Goal: Task Accomplishment & Management: Use online tool/utility

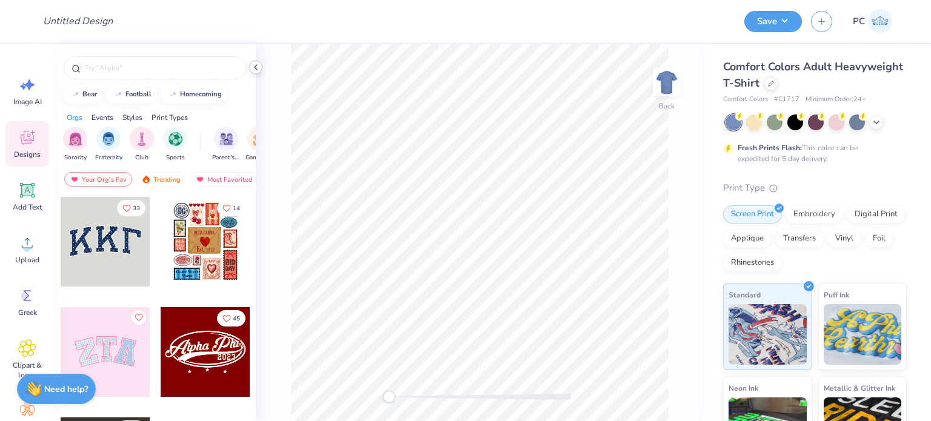
click at [258, 64] on icon at bounding box center [256, 67] width 10 height 10
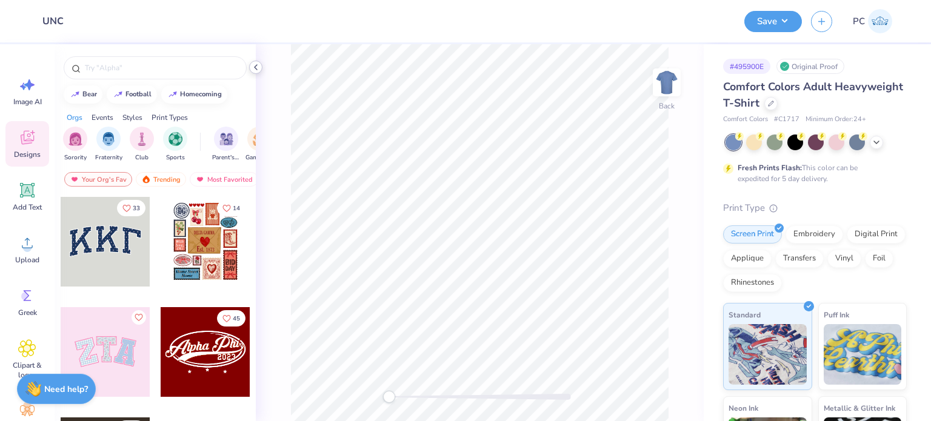
click at [254, 65] on icon at bounding box center [256, 67] width 10 height 10
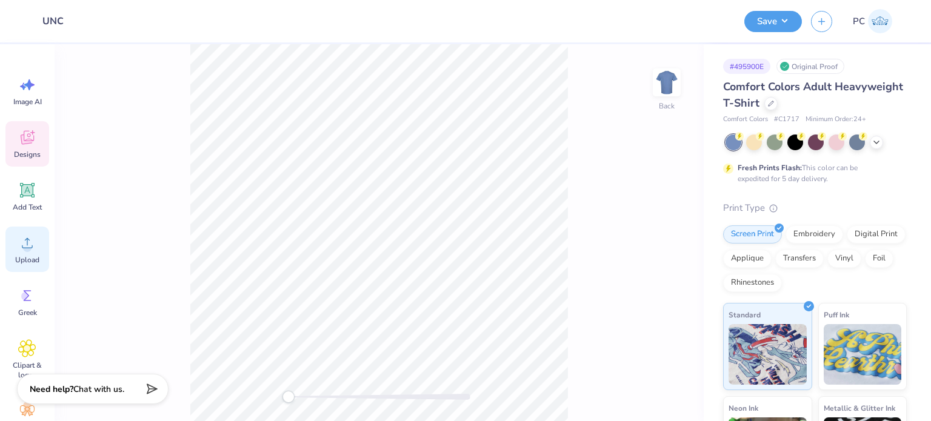
click at [25, 236] on icon at bounding box center [27, 243] width 18 height 18
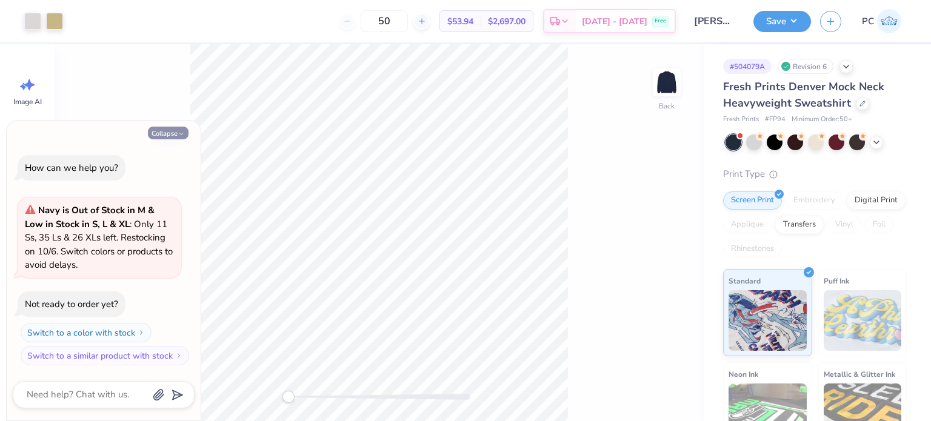
click at [159, 130] on button "Collapse" at bounding box center [168, 133] width 41 height 13
type textarea "x"
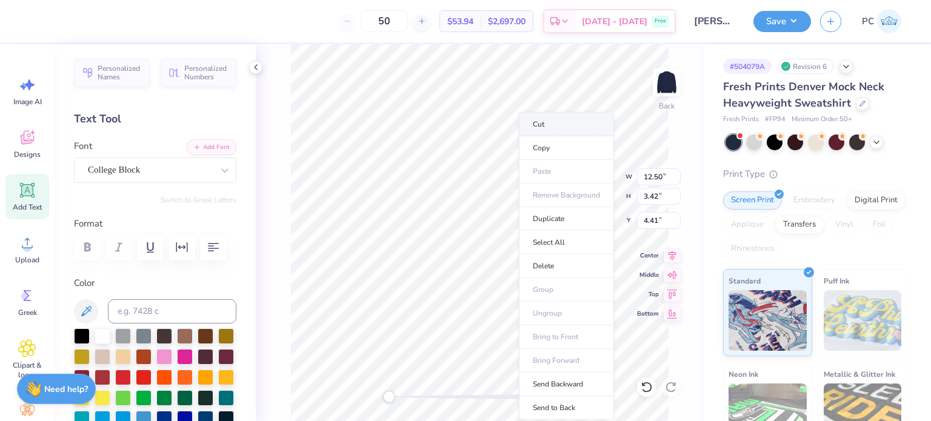
click at [567, 116] on li "Cut" at bounding box center [566, 124] width 95 height 24
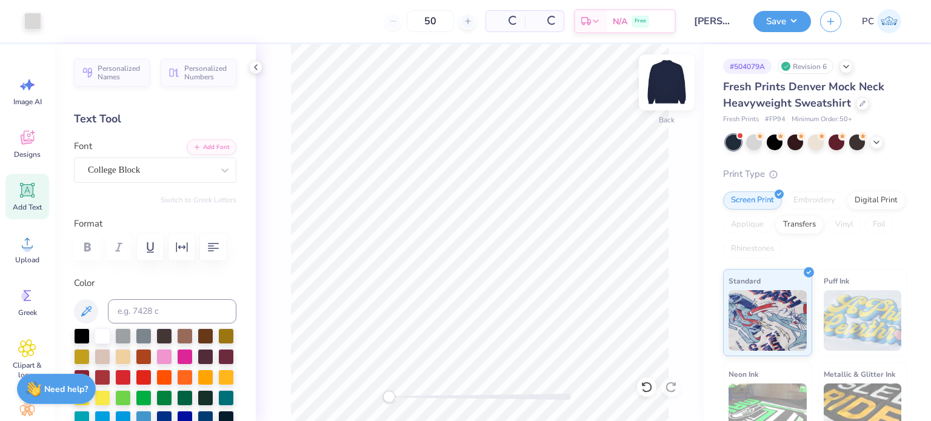
click at [665, 81] on img at bounding box center [667, 82] width 48 height 48
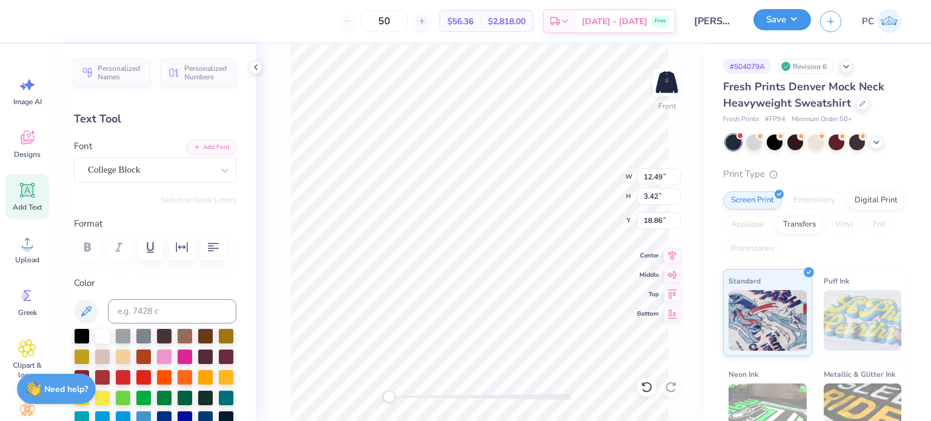
click at [781, 23] on button "Save" at bounding box center [782, 19] width 58 height 21
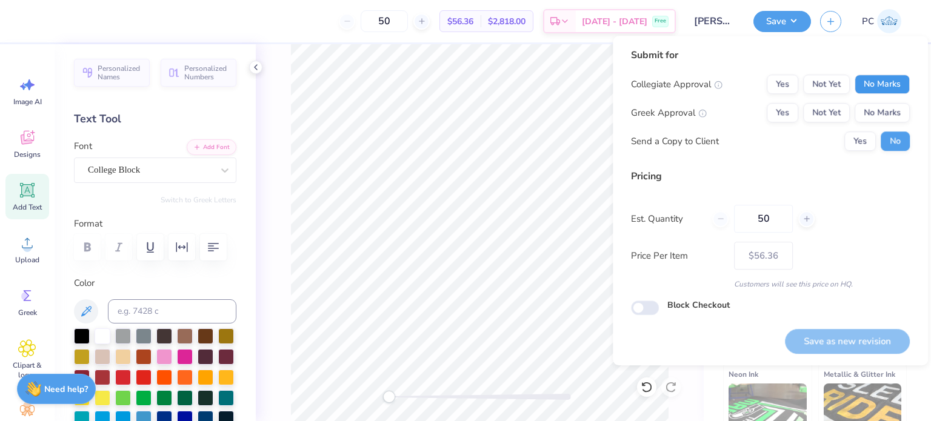
click at [875, 81] on button "No Marks" at bounding box center [882, 84] width 55 height 19
click at [890, 110] on button "No Marks" at bounding box center [882, 112] width 55 height 19
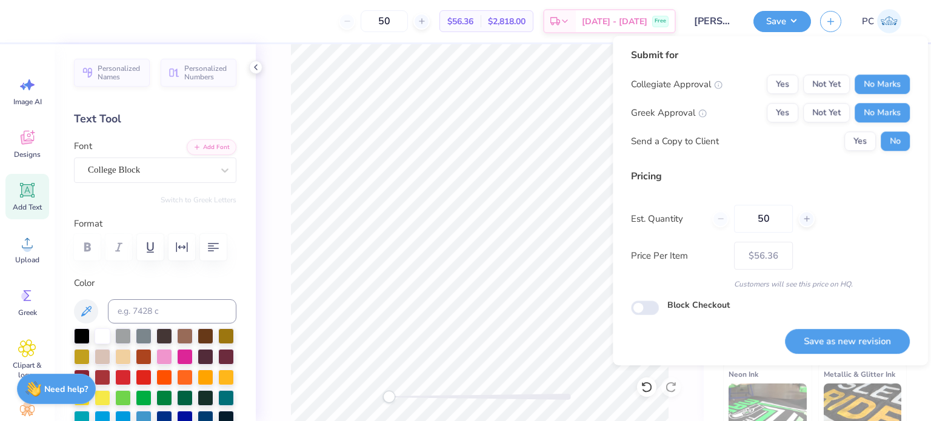
click at [845, 336] on button "Save as new revision" at bounding box center [847, 341] width 125 height 25
type input "$56.36"
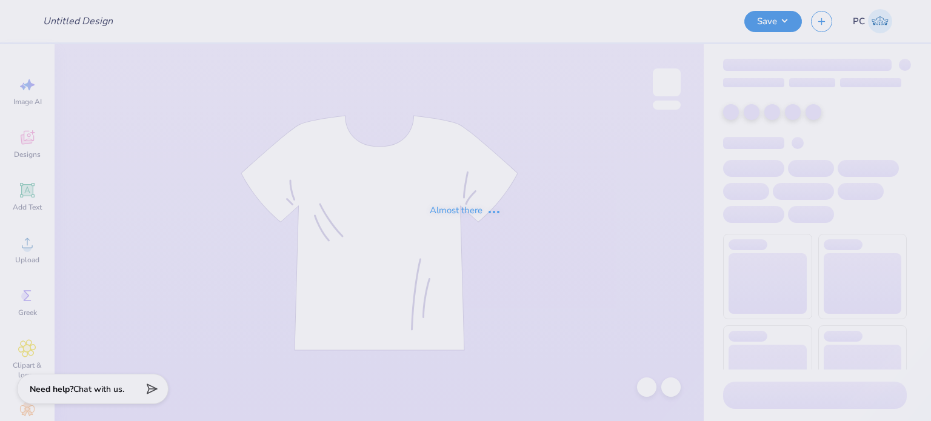
type input "[PERSON_NAME] : [PERSON_NAME][GEOGRAPHIC_DATA][US_STATE]"
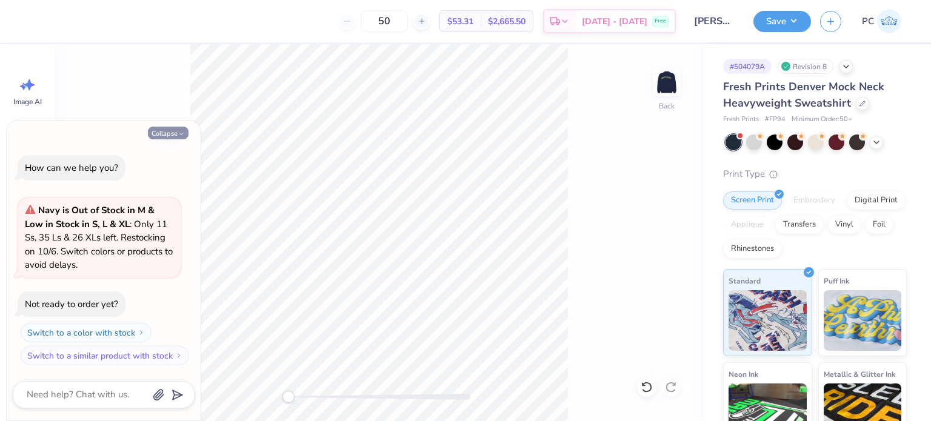
click at [171, 131] on button "Collapse" at bounding box center [168, 133] width 41 height 13
type textarea "x"
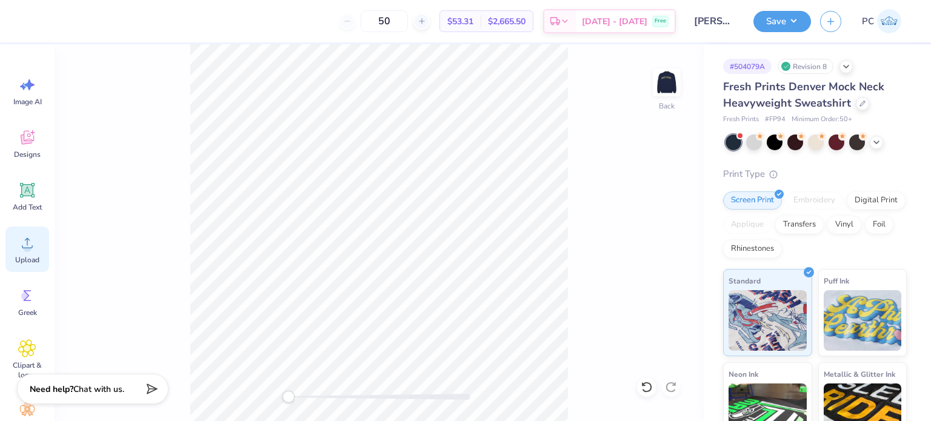
click at [26, 248] on icon at bounding box center [27, 243] width 11 height 10
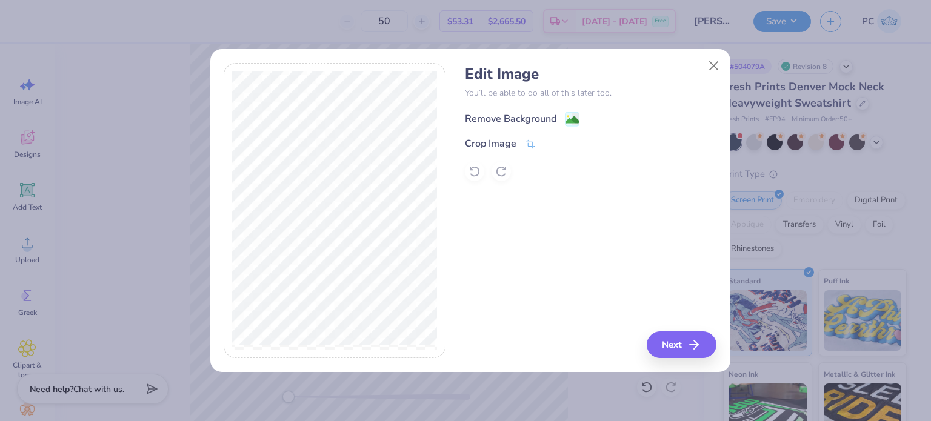
click at [575, 118] on image at bounding box center [572, 119] width 13 height 13
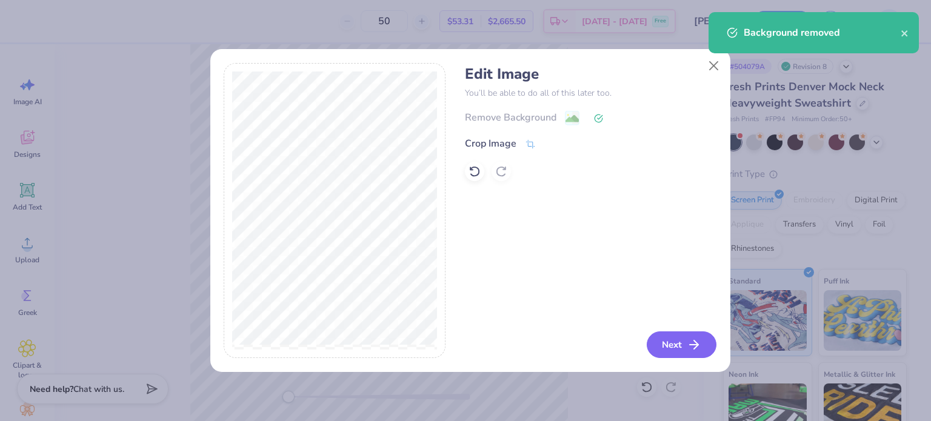
click at [684, 344] on button "Next" at bounding box center [682, 345] width 70 height 27
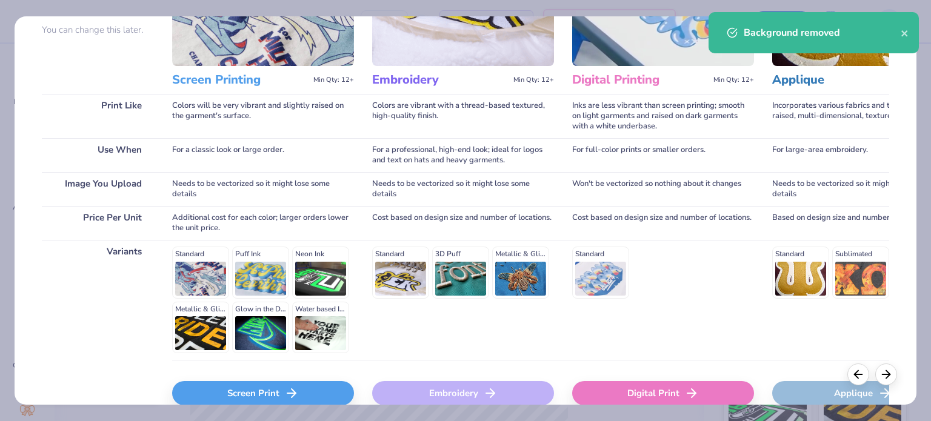
scroll to position [182, 0]
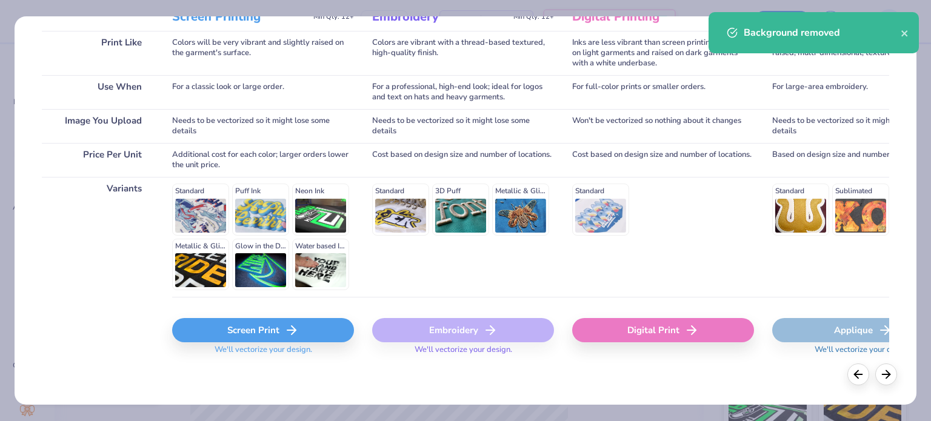
click at [245, 326] on div "Screen Print" at bounding box center [263, 330] width 182 height 24
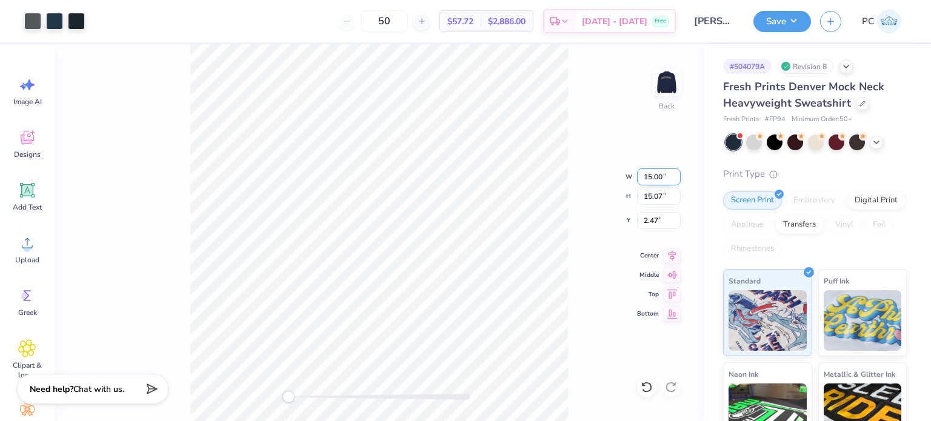
drag, startPoint x: 664, startPoint y: 174, endPoint x: 645, endPoint y: 174, distance: 19.4
click at [645, 174] on input "15.00" at bounding box center [659, 177] width 44 height 17
type input "8.00"
type input "8.04"
type input "5.98"
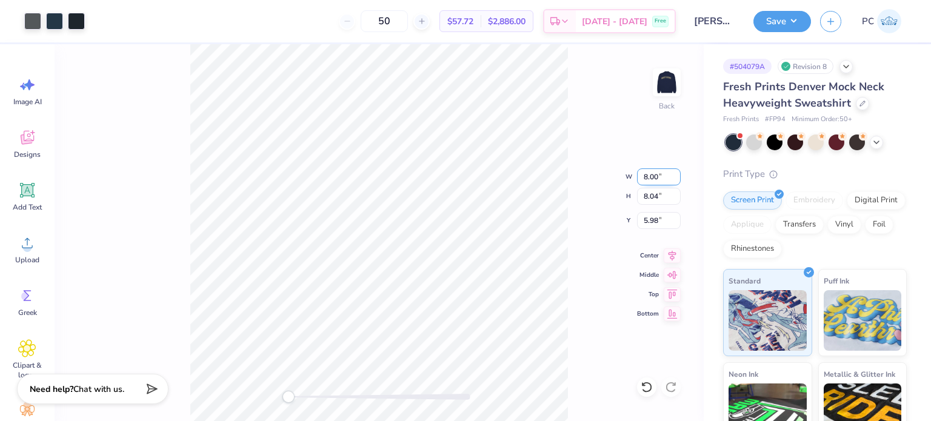
click at [645, 177] on input "8.00" at bounding box center [659, 177] width 44 height 17
type input "6.00"
type input "6.03"
type input "4.00"
drag, startPoint x: 661, startPoint y: 221, endPoint x: 643, endPoint y: 221, distance: 18.8
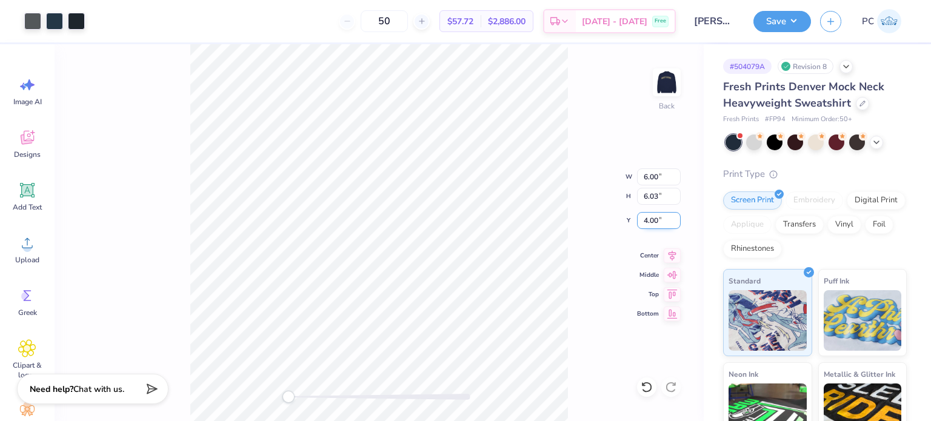
click at [643, 221] on input "4.00" at bounding box center [659, 220] width 44 height 17
type input "4"
type input "3"
click at [670, 253] on icon at bounding box center [672, 254] width 17 height 15
click at [649, 88] on div "Back" at bounding box center [379, 232] width 649 height 377
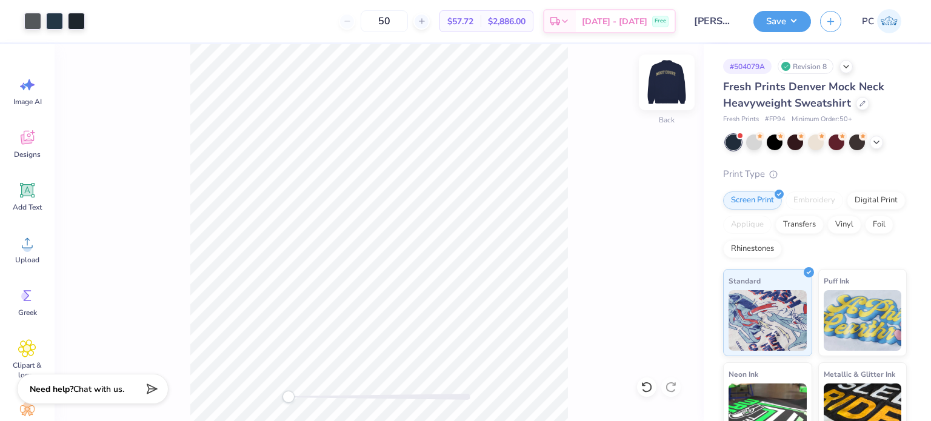
click at [672, 87] on img at bounding box center [667, 82] width 48 height 48
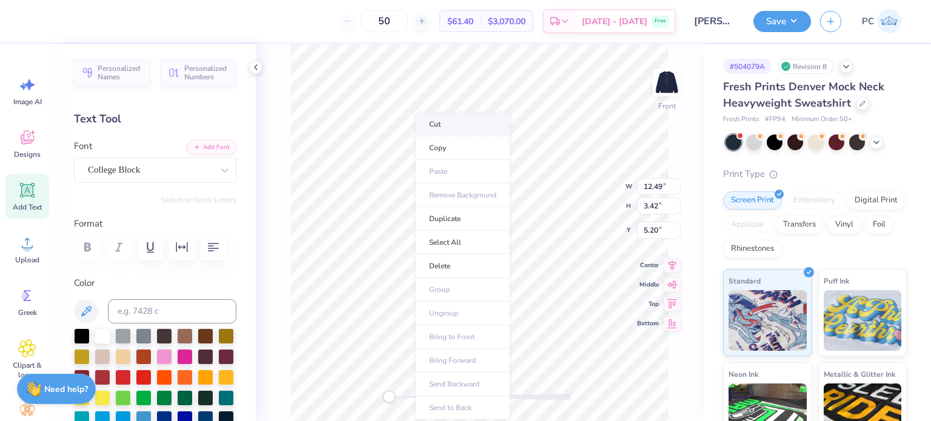
click at [447, 123] on li "Cut" at bounding box center [462, 124] width 95 height 24
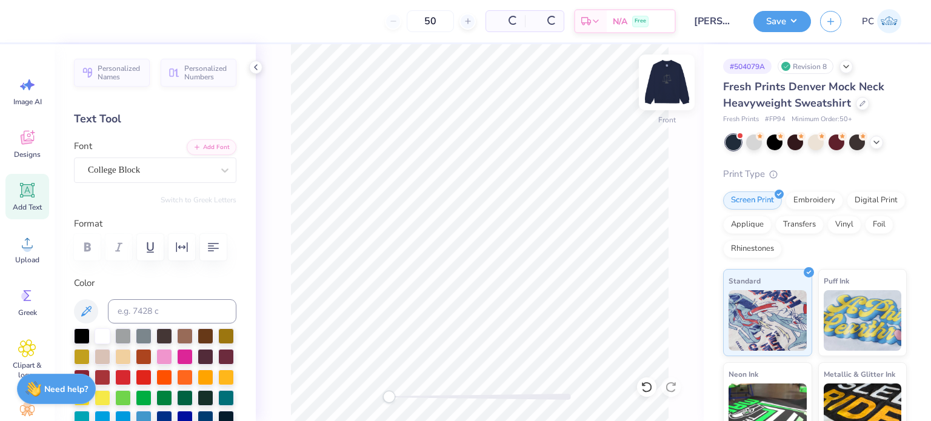
click at [678, 79] on img at bounding box center [667, 82] width 48 height 48
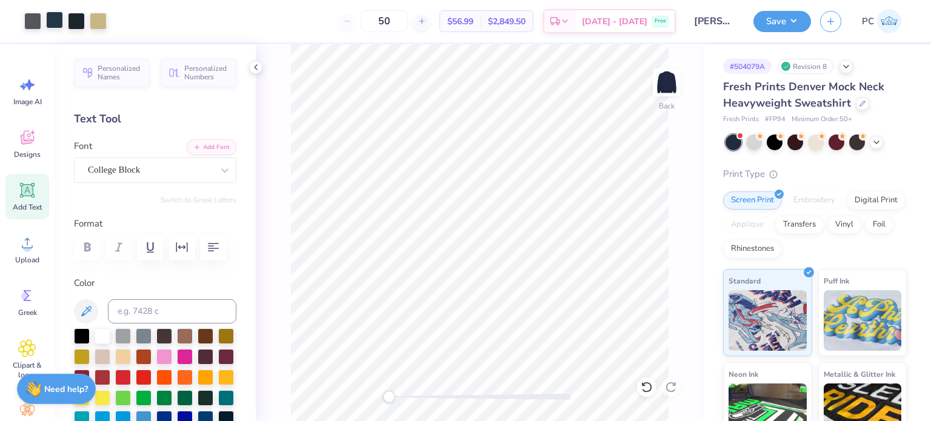
click at [50, 21] on div at bounding box center [54, 20] width 17 height 17
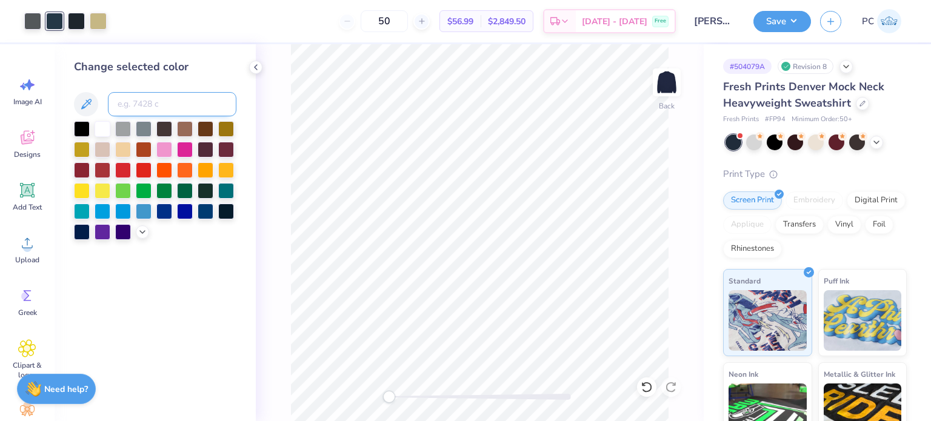
click at [129, 107] on input at bounding box center [172, 104] width 129 height 24
type input "425"
click at [53, 21] on div at bounding box center [54, 20] width 17 height 17
click at [135, 104] on input at bounding box center [172, 104] width 129 height 24
type input "425"
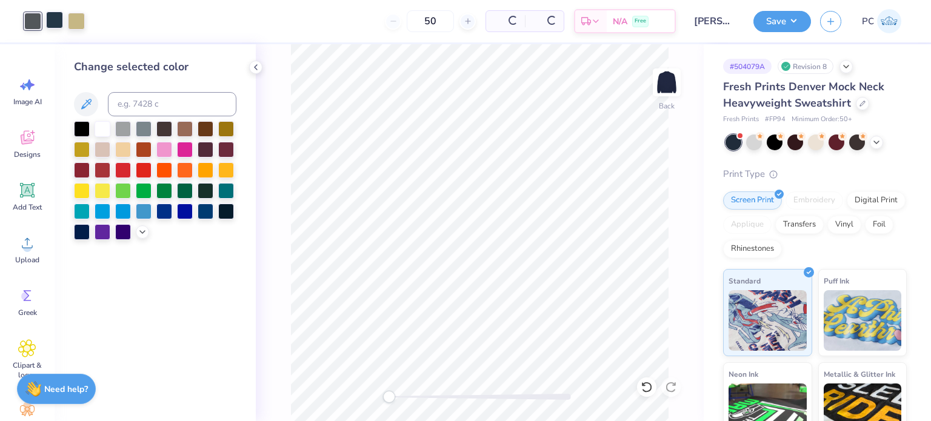
click at [56, 23] on div at bounding box center [54, 20] width 17 height 17
click at [148, 109] on input at bounding box center [172, 104] width 129 height 24
type input "425"
click at [55, 19] on div at bounding box center [54, 20] width 17 height 17
click at [152, 102] on input at bounding box center [172, 104] width 129 height 24
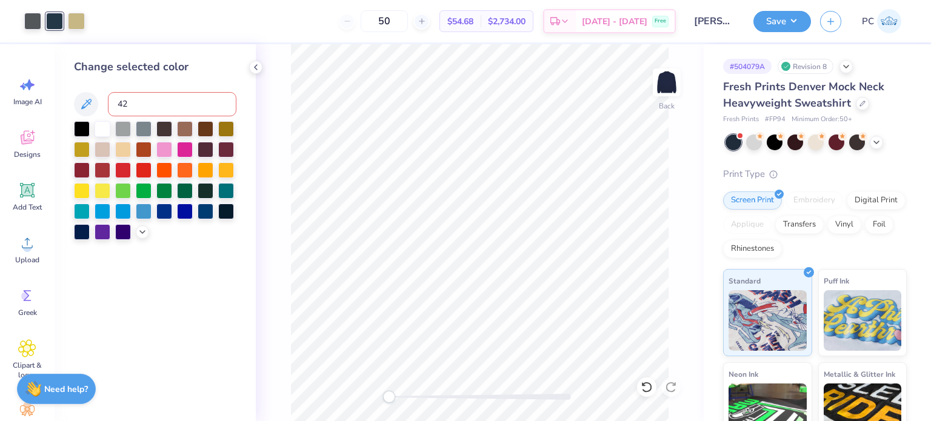
type input "425"
click at [249, 65] on div "Change selected color" at bounding box center [155, 232] width 201 height 377
click at [253, 67] on icon at bounding box center [256, 67] width 10 height 10
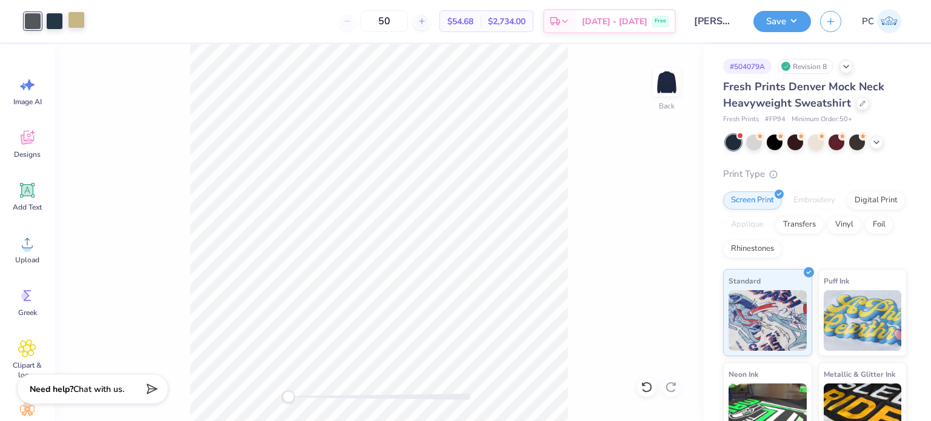
click at [74, 16] on div at bounding box center [76, 20] width 17 height 17
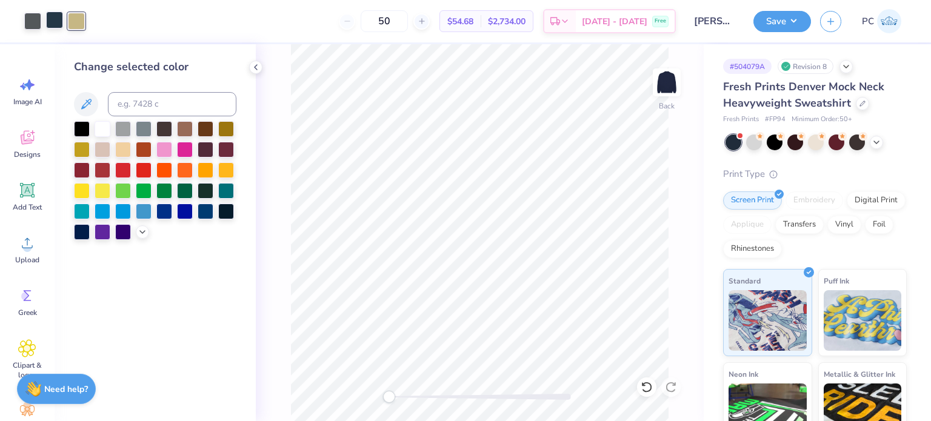
click at [51, 19] on div at bounding box center [54, 20] width 17 height 17
click at [34, 18] on div at bounding box center [32, 20] width 17 height 17
click at [252, 65] on icon at bounding box center [256, 67] width 10 height 10
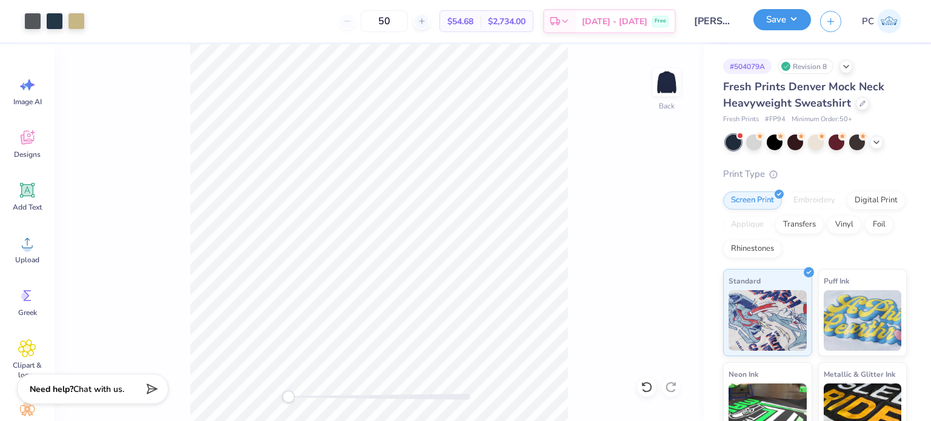
click at [778, 21] on button "Save" at bounding box center [782, 19] width 58 height 21
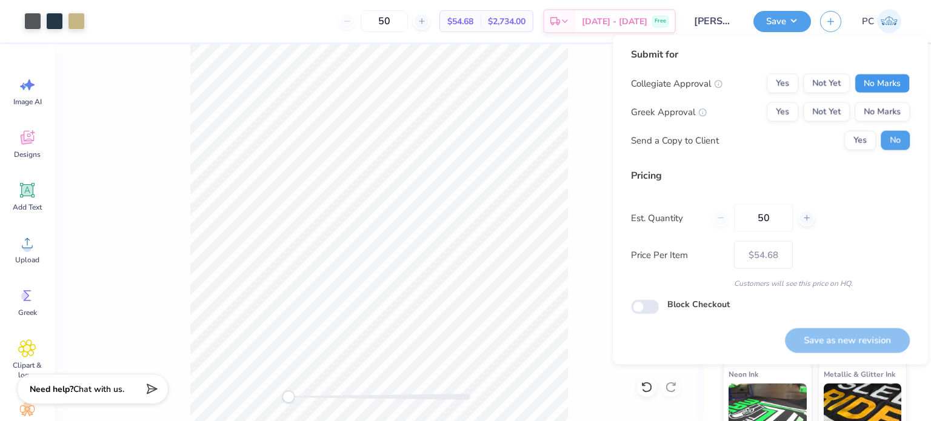
click at [881, 79] on button "No Marks" at bounding box center [882, 83] width 55 height 19
click at [881, 100] on div "Collegiate Approval Yes Not Yet No Marks Greek Approval Yes Not Yet No Marks Se…" at bounding box center [770, 112] width 279 height 76
click at [883, 110] on button "No Marks" at bounding box center [882, 111] width 55 height 19
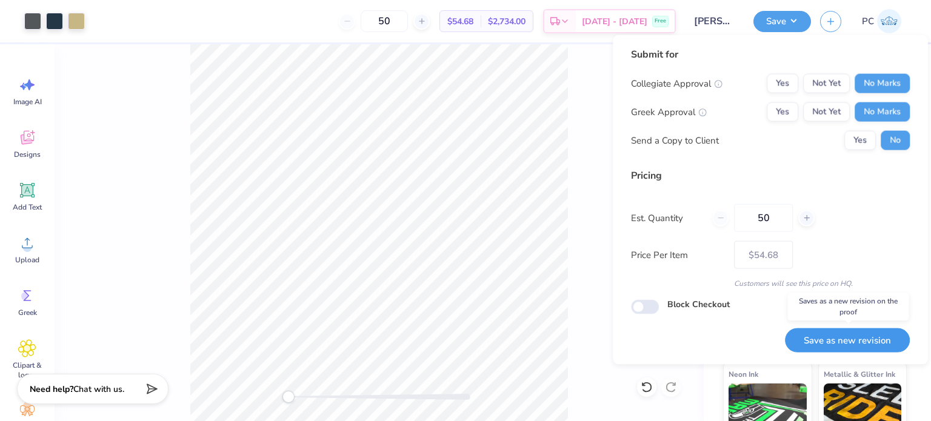
click at [845, 336] on button "Save as new revision" at bounding box center [847, 340] width 125 height 25
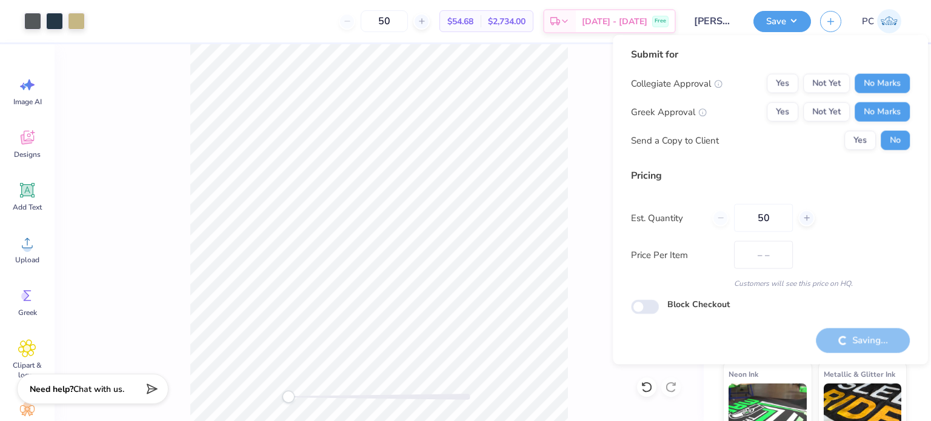
type input "$54.68"
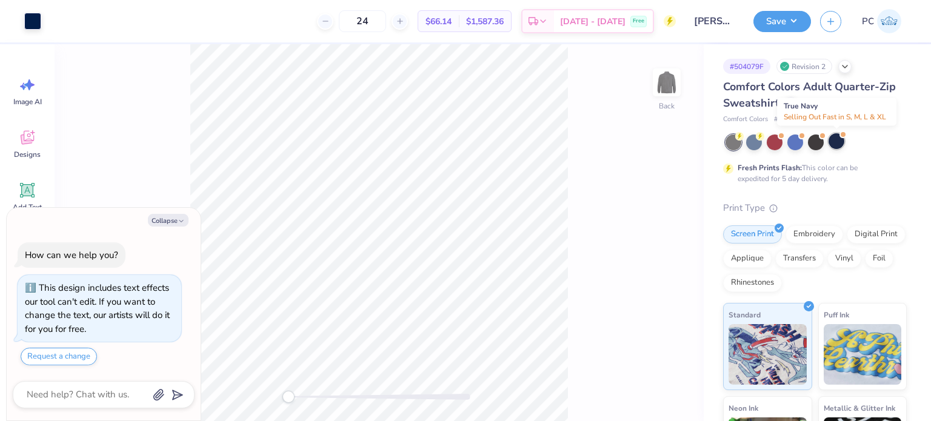
click at [837, 139] on div at bounding box center [837, 141] width 16 height 16
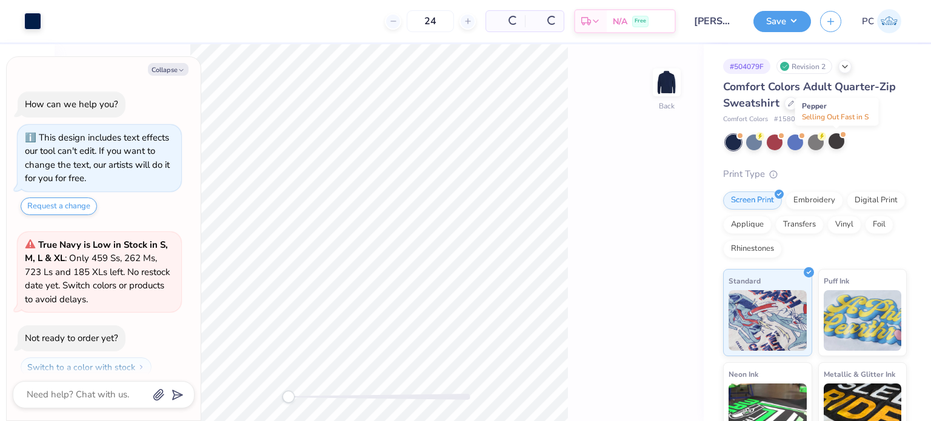
scroll to position [33, 0]
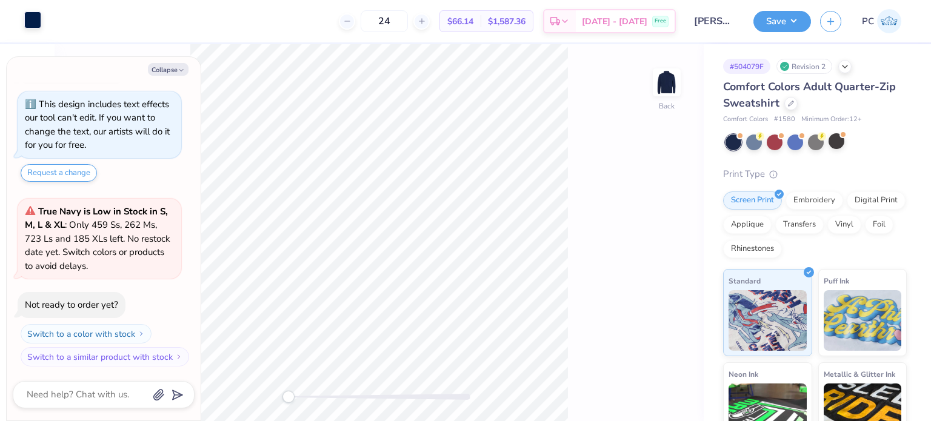
click at [34, 21] on div at bounding box center [32, 20] width 17 height 17
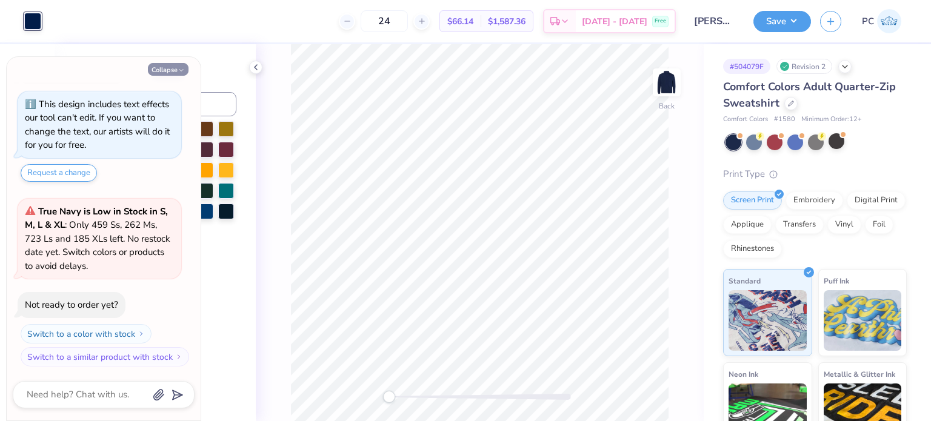
click at [165, 67] on button "Collapse" at bounding box center [168, 69] width 41 height 13
type textarea "x"
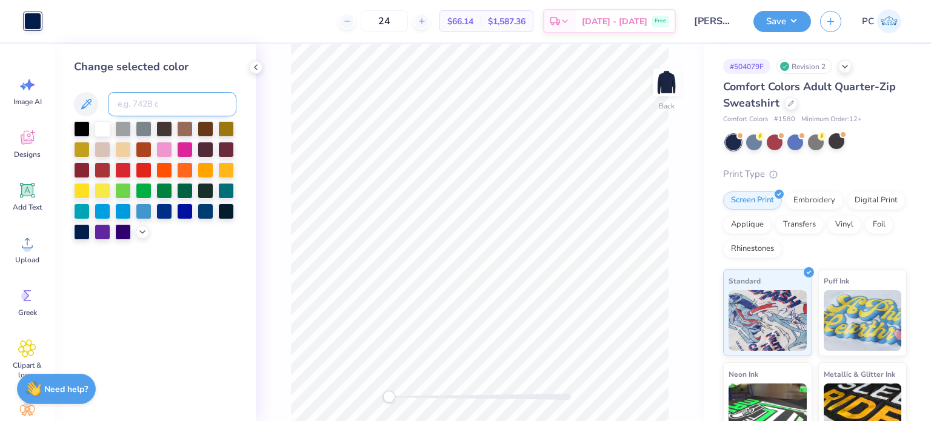
click at [141, 104] on input at bounding box center [172, 104] width 129 height 24
type input "4525"
click at [252, 67] on icon at bounding box center [256, 67] width 10 height 10
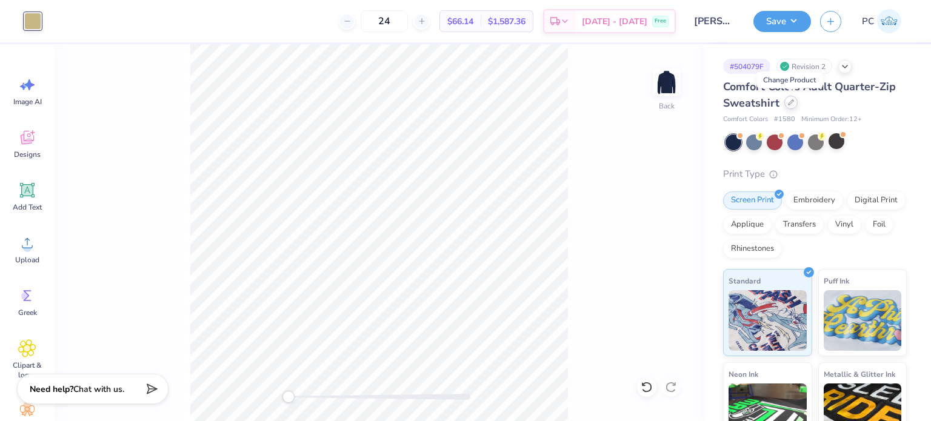
click at [791, 100] on icon at bounding box center [791, 102] width 5 height 5
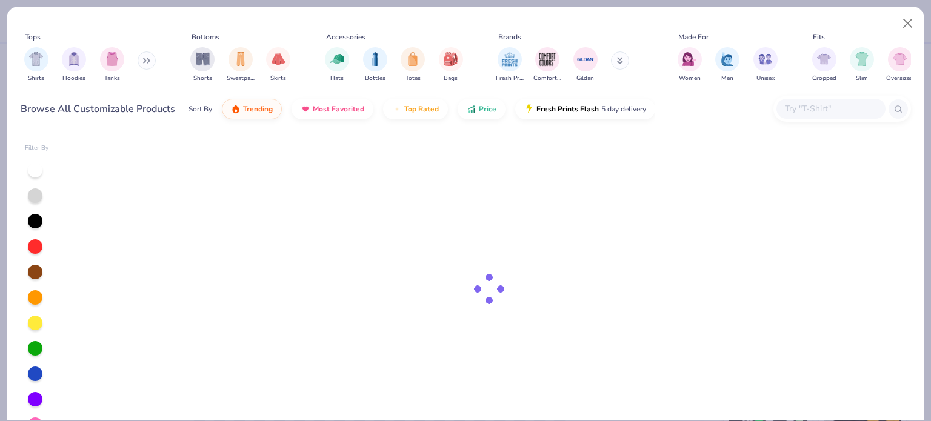
click at [800, 104] on input "text" at bounding box center [830, 109] width 93 height 14
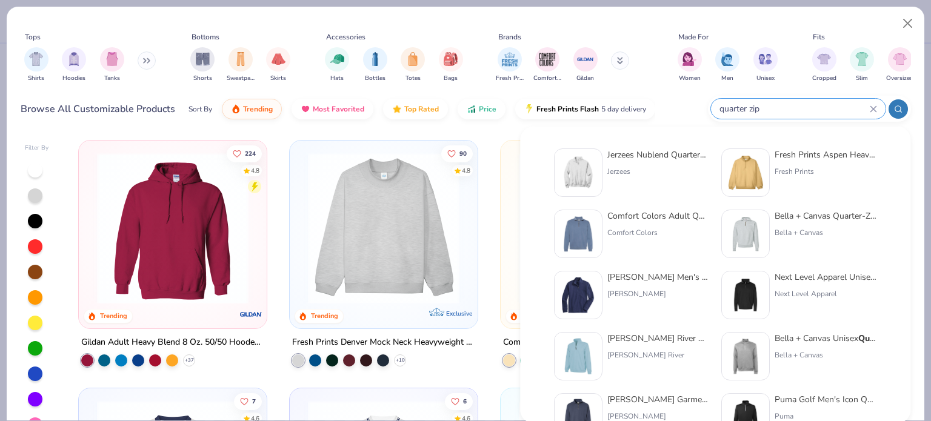
type input "quarter zip"
click at [755, 232] on img at bounding box center [746, 234] width 38 height 38
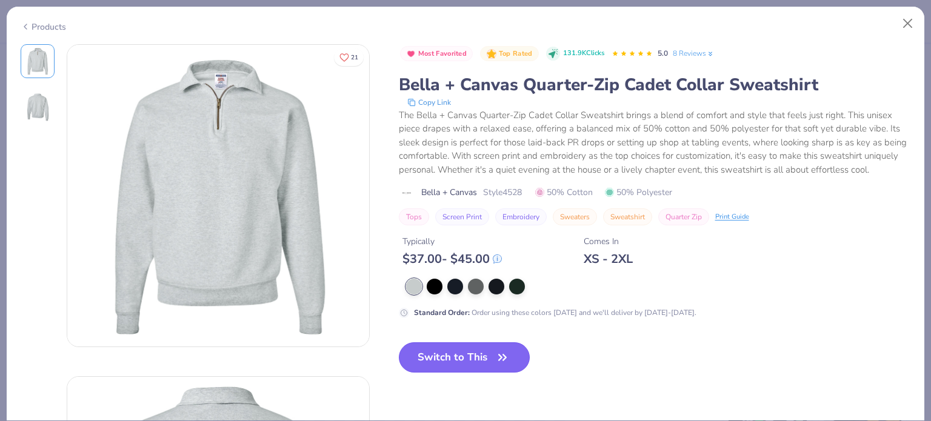
click at [470, 370] on button "Switch to This" at bounding box center [465, 357] width 132 height 30
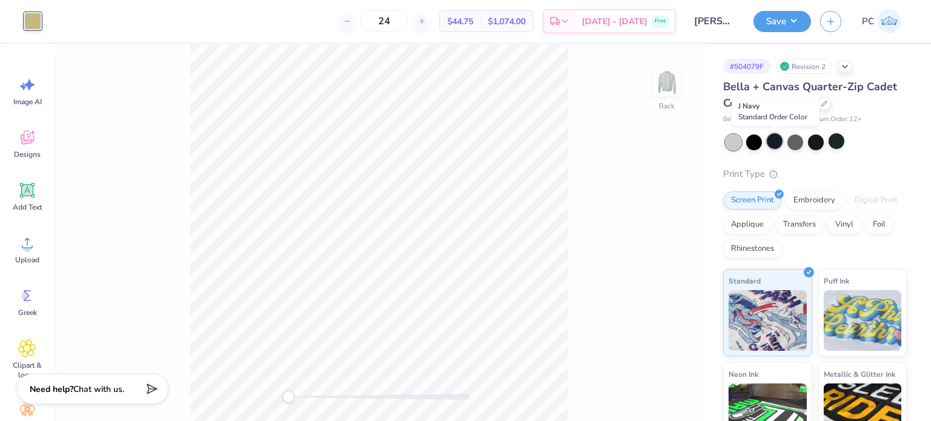
click at [774, 135] on div at bounding box center [775, 141] width 16 height 16
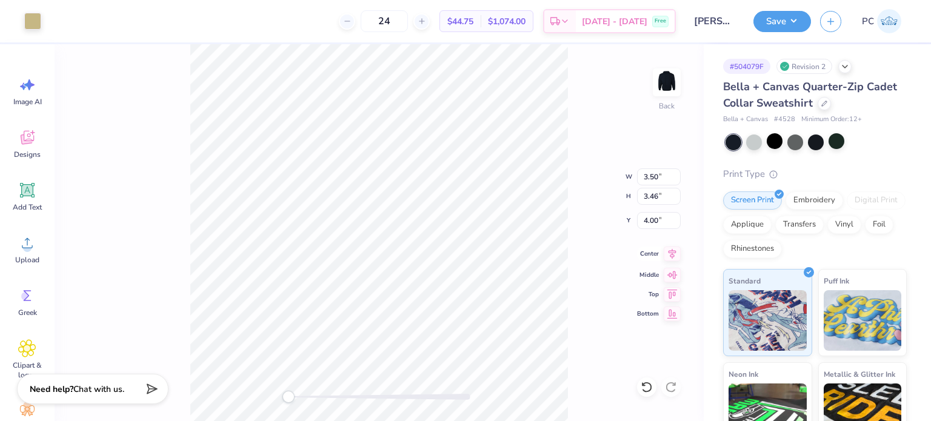
click at [672, 253] on icon at bounding box center [673, 254] width 8 height 10
click at [781, 19] on button "Save" at bounding box center [782, 19] width 58 height 21
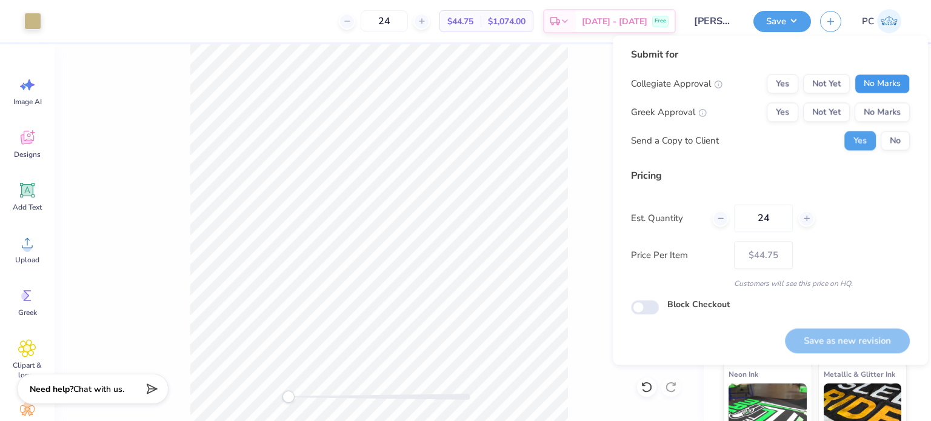
click at [867, 84] on button "No Marks" at bounding box center [882, 83] width 55 height 19
click at [885, 110] on button "No Marks" at bounding box center [882, 111] width 55 height 19
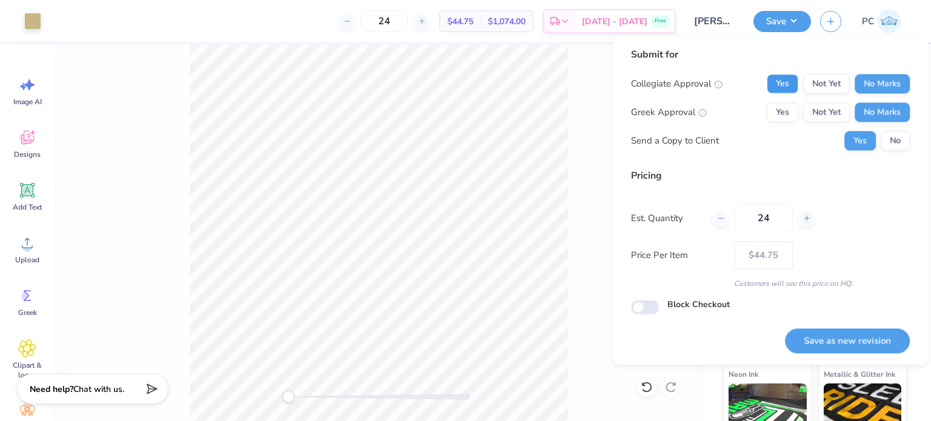
click at [784, 84] on button "Yes" at bounding box center [783, 83] width 32 height 19
click at [892, 133] on button "No" at bounding box center [895, 140] width 29 height 19
click at [856, 341] on button "Save as new revision" at bounding box center [847, 341] width 125 height 25
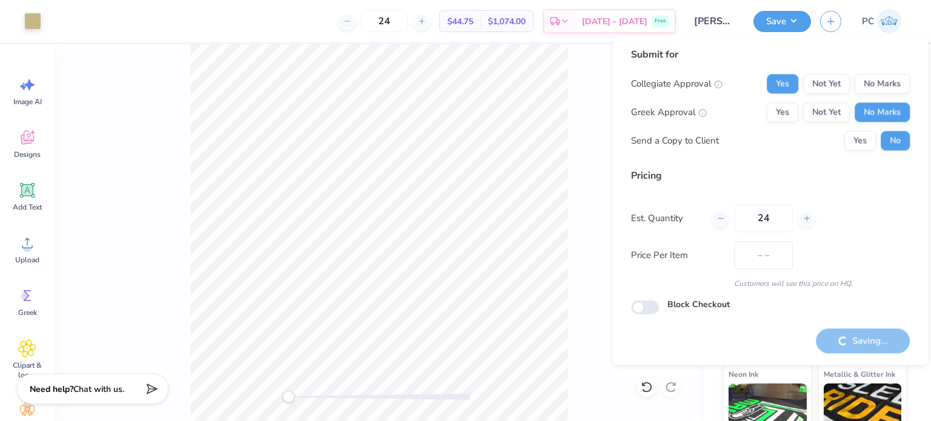
type input "$44.75"
